Goal: Transaction & Acquisition: Purchase product/service

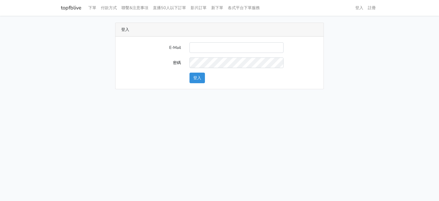
click at [189, 47] on div at bounding box center [236, 47] width 103 height 11
click at [199, 48] on input "E-Mail" at bounding box center [236, 47] width 94 height 11
type input "gyboy2233@gmail.com"
drag, startPoint x: 199, startPoint y: 75, endPoint x: 93, endPoint y: 43, distance: 110.4
click at [106, 48] on div "登入 E-Mail gyboy2233@gmail.com 密碼 登入" at bounding box center [220, 56] width 326 height 67
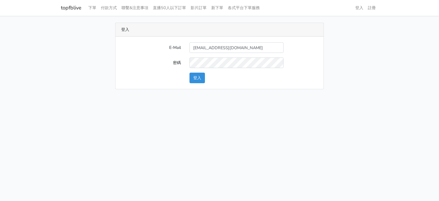
drag, startPoint x: 70, startPoint y: 12, endPoint x: 61, endPoint y: 14, distance: 9.5
click at [78, 11] on div "topfblive 下單 付款方式 聯繫&注意事項 直播50人以下訂單 影片訂單 新下單 各式平台下單服務 登入" at bounding box center [219, 48] width 439 height 96
click at [55, 16] on nav "topfblive 下單 付款方式 聯繫&注意事項 直播50人以下訂單 影片訂單 新下單 各式平台下單服務 登入 註冊" at bounding box center [219, 8] width 439 height 16
click at [54, 16] on main "登入 E-Mail gyboy2233@gmail.com 密碼 登入" at bounding box center [219, 56] width 439 height 80
click at [68, 8] on link "topfblive" at bounding box center [71, 7] width 21 height 11
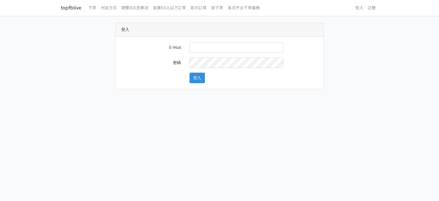
click at [228, 49] on input "E-Mail" at bounding box center [236, 47] width 94 height 11
type input "gyboy2233@gmail.com"
drag, startPoint x: 48, startPoint y: 9, endPoint x: 81, endPoint y: 6, distance: 33.0
click at [81, 6] on nav "topfblive 下單 付款方式 聯繫&注意事項 直播50人以下訂單 影片訂單 新下單 各式平台下單服務 登入 註冊" at bounding box center [219, 8] width 439 height 16
click at [191, 76] on button "登入" at bounding box center [196, 78] width 15 height 11
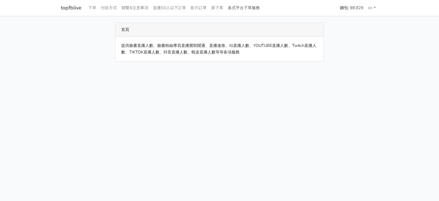
click at [243, 8] on link "各式平台下單服務" at bounding box center [243, 7] width 37 height 11
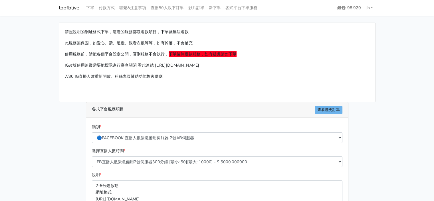
click at [193, 131] on div "類別 * 🔵FACEBOOK 直播人數緊急備用伺服器 2號AB伺服器 🔵FACEBOOK 網軍專用貼文留言 安全保密 🔵9/30 FACEBOOK 直播人數緩…" at bounding box center [218, 132] width 254 height 19
click at [194, 133] on select "🔵FACEBOOK 直播人數緊急備用伺服器 2號AB伺服器 🔵FACEBOOK 網軍專用貼文留言 安全保密 🔵9/30 FACEBOOK 直播人數緩慢進場緩慢…" at bounding box center [217, 137] width 251 height 11
select select "🔯6/15新增Tiktok直播人數 穩定上人 SC"
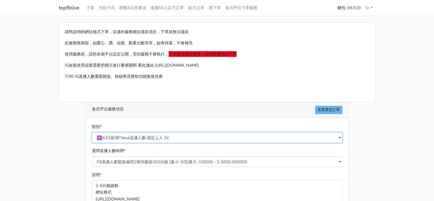
click at [92, 132] on select "🔵FACEBOOK 直播人數緊急備用伺服器 2號AB伺服器 🔵FACEBOOK 網軍專用貼文留言 安全保密 🔵9/30 FACEBOOK 直播人數緩慢進場緩慢…" at bounding box center [217, 137] width 251 height 11
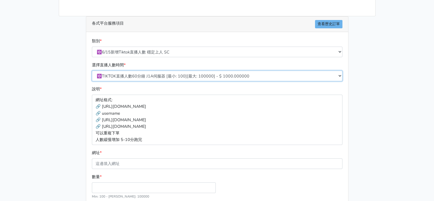
click at [191, 75] on select "🔯TIKTOK直播人數60分鐘 J1A伺服器 [最小: 100][最大: 100000] - $ 1000.000000 🔯TIKTOK直播人數120分鐘 J…" at bounding box center [217, 76] width 251 height 11
click at [92, 71] on select "🔯TIKTOK直播人數60分鐘 J1A伺服器 [最小: 100][最大: 100000] - $ 1000.000000 🔯TIKTOK直播人數120分鐘 J…" at bounding box center [217, 76] width 251 height 11
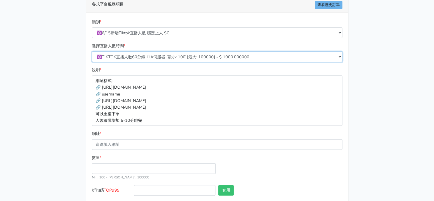
scroll to position [135, 0]
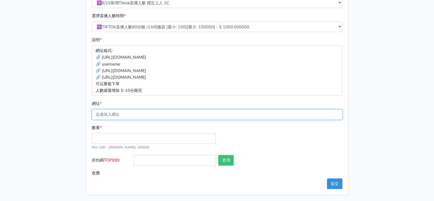
click at [136, 112] on input "網址 *" at bounding box center [217, 114] width 251 height 11
paste input "https://www.tiktok.com/@7777777st/live"
type input "https://www.tiktok.com/@7777777st/live"
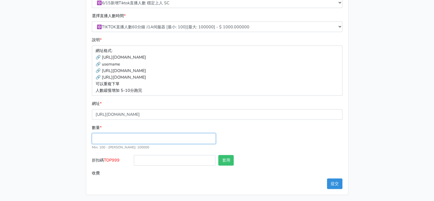
click at [184, 138] on input "數量 *" at bounding box center [154, 138] width 124 height 11
type input "100"
type input "100.000"
click at [250, 142] on div "數量 * 100 Min: 100 - Max: 100000" at bounding box center [218, 139] width 254 height 31
drag, startPoint x: 123, startPoint y: 162, endPoint x: 105, endPoint y: 165, distance: 18.8
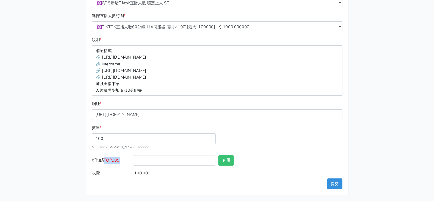
click at [105, 165] on label "折扣碼 TOP999" at bounding box center [112, 161] width 42 height 13
copy span "TOP999"
click at [155, 160] on input "折扣碼 TOP999" at bounding box center [175, 160] width 82 height 11
paste input "TOP999"
type input "TOP999"
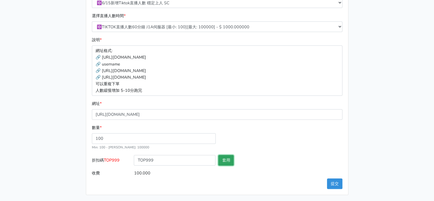
click at [225, 158] on button "套用" at bounding box center [225, 160] width 15 height 11
type input "套用失敗"
click at [276, 142] on div "數量 * 100 Min: 100 - Max: 100000" at bounding box center [218, 139] width 254 height 31
click at [334, 179] on button "提交" at bounding box center [334, 183] width 15 height 11
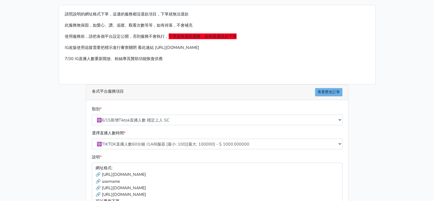
scroll to position [0, 0]
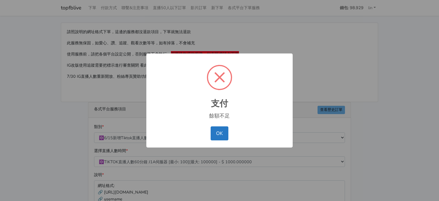
select select "🔯6/15新增Tiktok直播人數 穩定上人 SC"
click at [222, 132] on button "OK" at bounding box center [218, 133] width 17 height 14
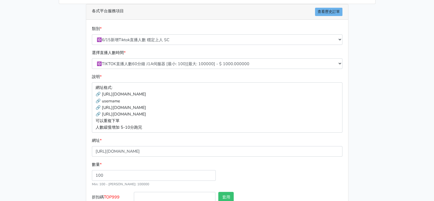
scroll to position [106, 0]
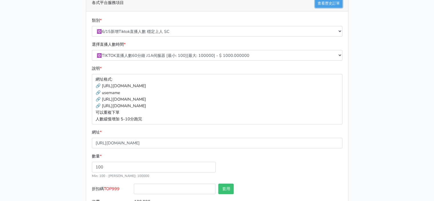
click at [321, 5] on link "查看歷史訂單" at bounding box center [328, 3] width 27 height 8
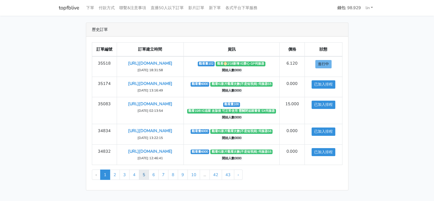
scroll to position [22, 0]
click at [116, 180] on link "2" at bounding box center [115, 174] width 10 height 10
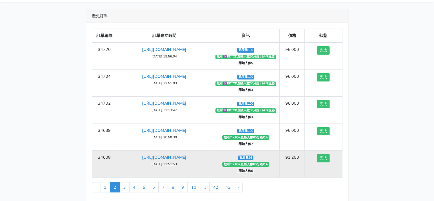
scroll to position [22, 0]
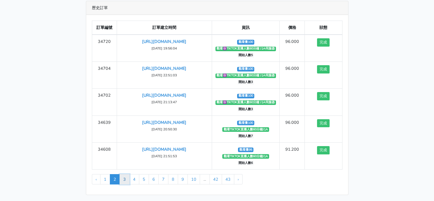
click at [124, 176] on link "3" at bounding box center [125, 179] width 10 height 10
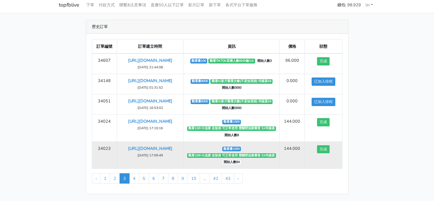
scroll to position [22, 0]
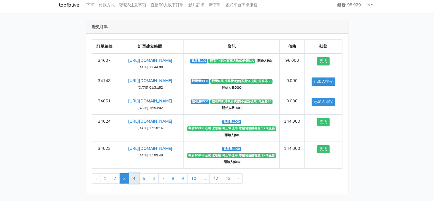
click at [136, 178] on link "4" at bounding box center [134, 178] width 10 height 10
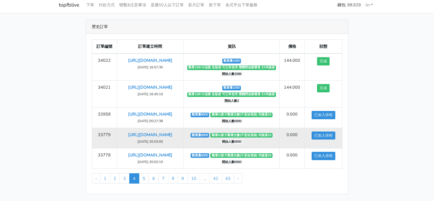
scroll to position [22, 0]
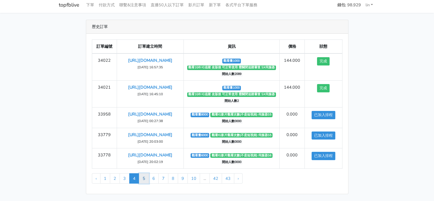
click at [144, 179] on link "5" at bounding box center [144, 178] width 10 height 10
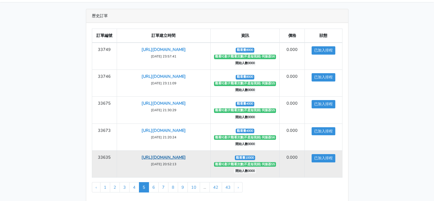
scroll to position [22, 0]
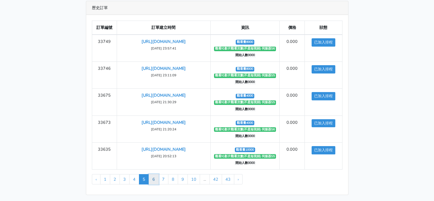
click at [150, 179] on link "6" at bounding box center [154, 179] width 10 height 10
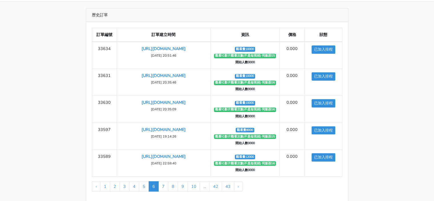
scroll to position [22, 0]
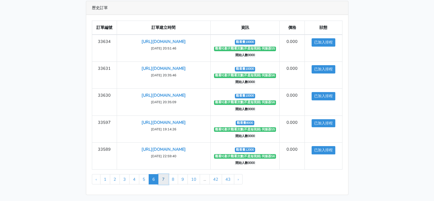
click at [164, 177] on link "7" at bounding box center [163, 179] width 10 height 10
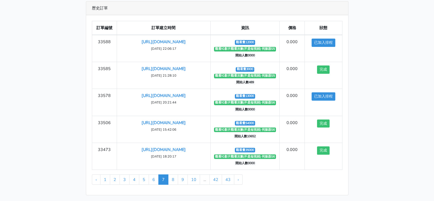
scroll to position [22, 0]
click at [173, 182] on link "8" at bounding box center [173, 179] width 10 height 10
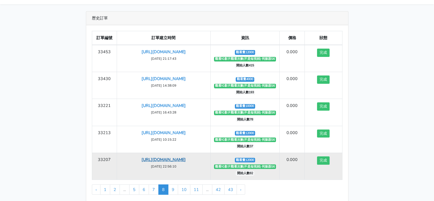
scroll to position [22, 0]
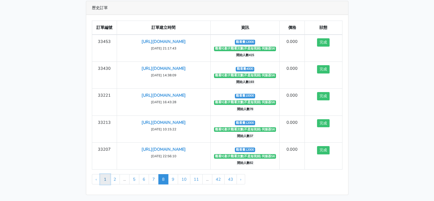
click at [108, 180] on link "1" at bounding box center [105, 179] width 10 height 10
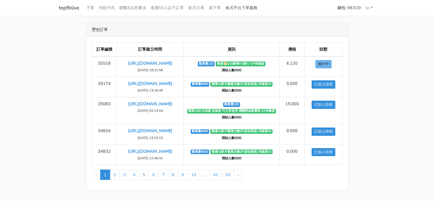
click at [251, 6] on link "各式平台下單服務" at bounding box center [241, 7] width 37 height 11
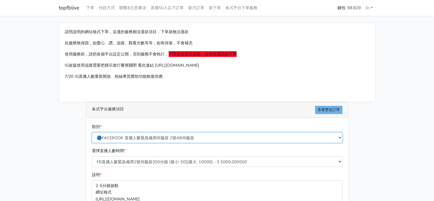
click at [279, 140] on select "🔵FACEBOOK 直播人數緊急備用伺服器 2號AB伺服器 🔵FACEBOOK 網軍專用貼文留言 安全保密 🔵9/30 FACEBOOK 直播人數緩慢進場緩慢…" at bounding box center [217, 137] width 251 height 11
select select "🔯6/15新增Tiktok直播人數 穩定上人 SC"
click at [92, 132] on select "🔵FACEBOOK 直播人數緊急備用伺服器 2號AB伺服器 🔵FACEBOOK 網軍專用貼文留言 安全保密 🔵9/30 FACEBOOK 直播人數緩慢進場緩慢…" at bounding box center [217, 137] width 251 height 11
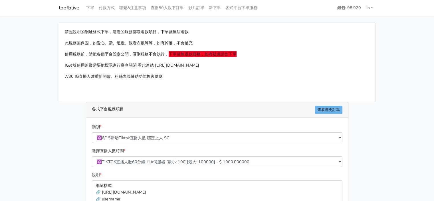
drag, startPoint x: 386, startPoint y: 157, endPoint x: 388, endPoint y: 148, distance: 9.5
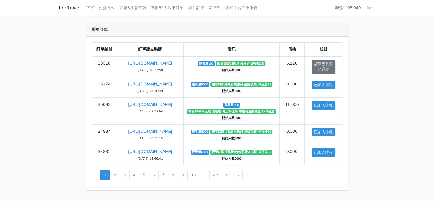
click at [8, 88] on main "歷史訂單 訂單編號 訂單建立時間 資訊 價格 狀態 35518 https://www.instagram.com/p/DMxS1ZZPI7g/ 2025-0…" at bounding box center [217, 107] width 434 height 182
